Goal: Navigation & Orientation: Find specific page/section

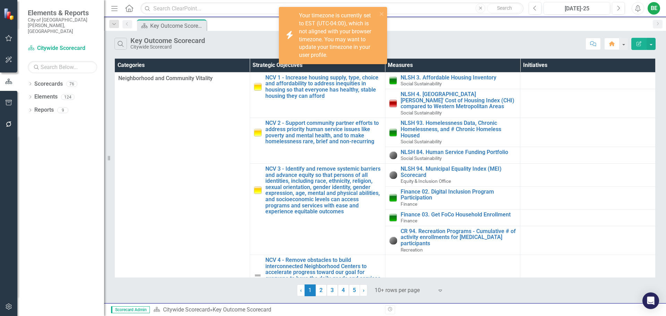
click at [7, 39] on icon "button" at bounding box center [8, 38] width 7 height 6
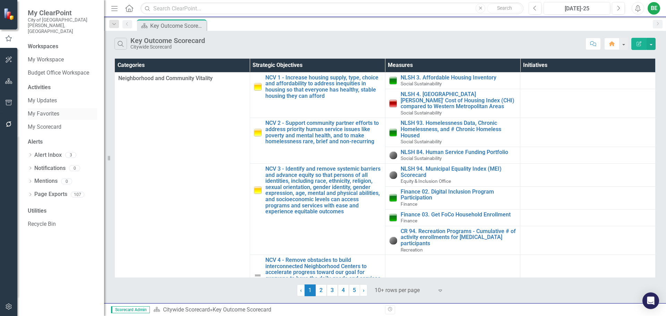
click at [41, 110] on link "My Favorites" at bounding box center [62, 114] width 69 height 8
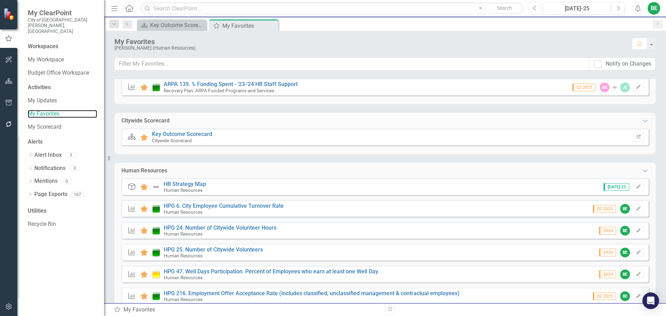
scroll to position [208, 0]
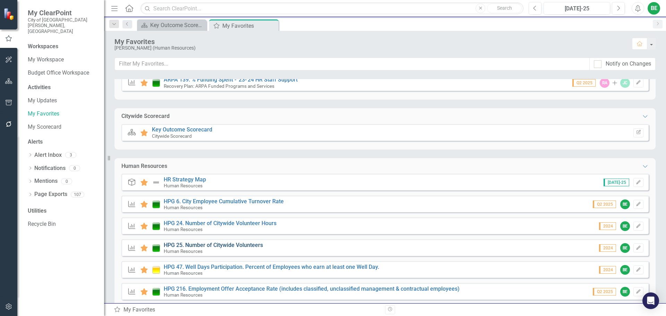
click at [232, 245] on link "HPG 25. Number of Citywide Volunteers" at bounding box center [213, 245] width 99 height 7
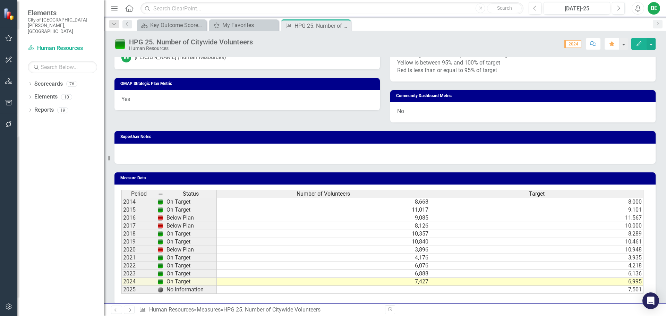
scroll to position [381, 0]
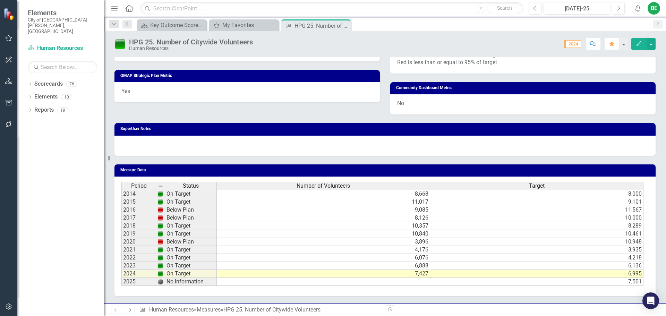
click at [652, 7] on div "BE" at bounding box center [654, 8] width 12 height 12
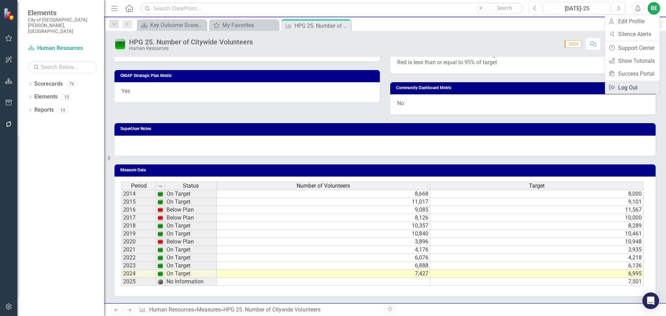
click at [626, 89] on link "Logout Log Out" at bounding box center [632, 87] width 55 height 13
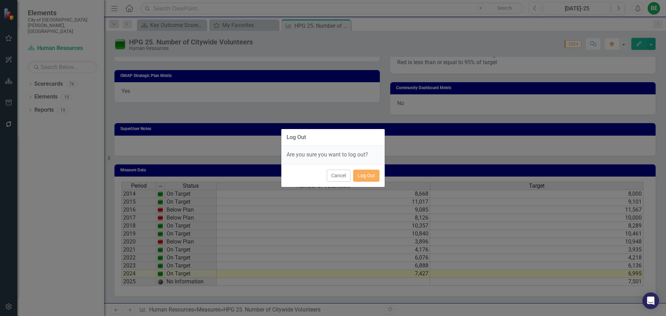
click at [369, 169] on div "Cancel Log Out" at bounding box center [332, 175] width 103 height 23
drag, startPoint x: 366, startPoint y: 174, endPoint x: 387, endPoint y: 163, distance: 23.9
click at [365, 175] on button "Log Out" at bounding box center [366, 176] width 26 height 12
